Goal: Find specific page/section: Find specific page/section

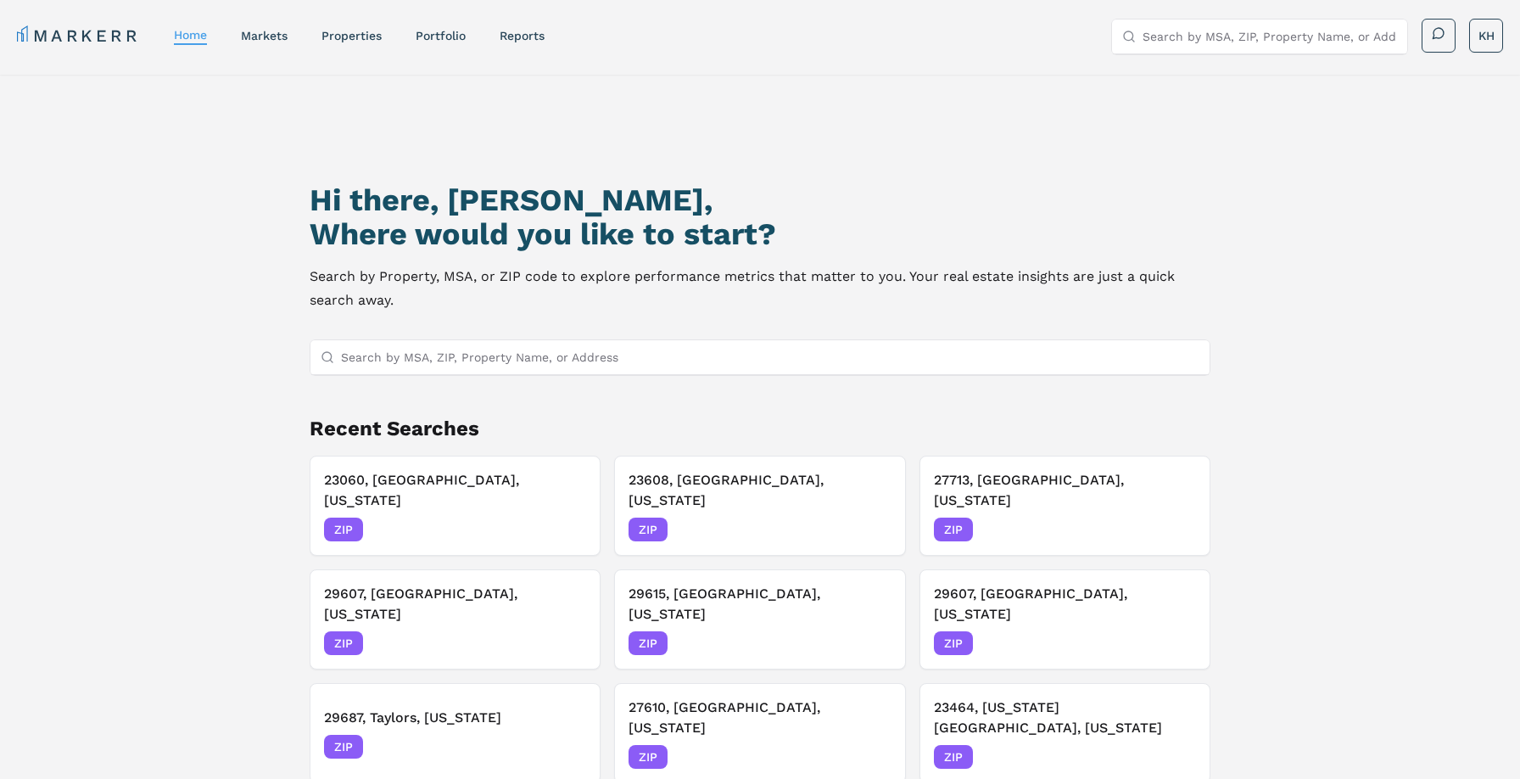
click at [495, 355] on input "Search by MSA, ZIP, Property Name, or Address" at bounding box center [770, 357] width 858 height 34
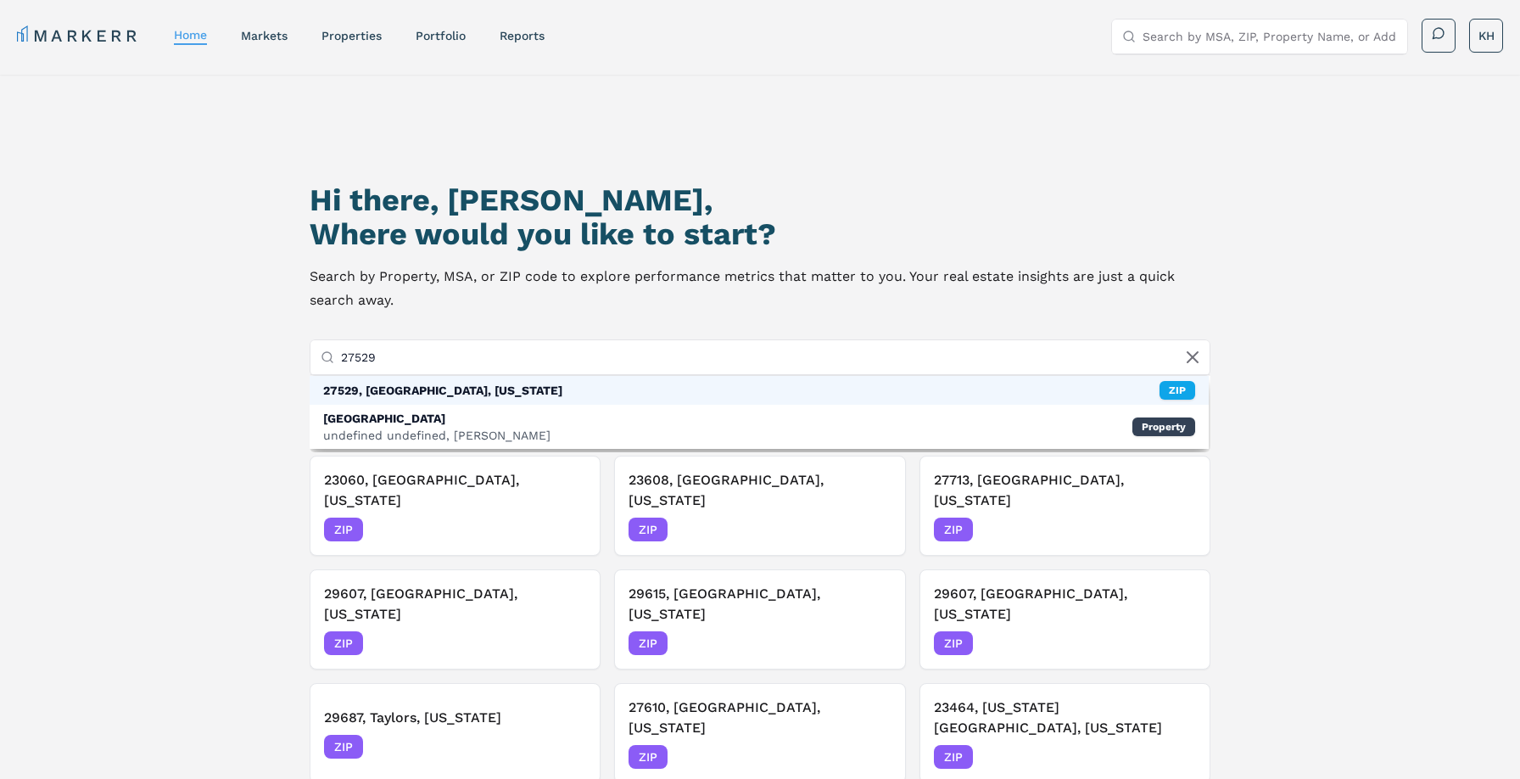
type input "27529"
click at [463, 393] on div "27529, [GEOGRAPHIC_DATA], [US_STATE]" at bounding box center [442, 390] width 239 height 17
